Goal: Obtain resource: Download file/media

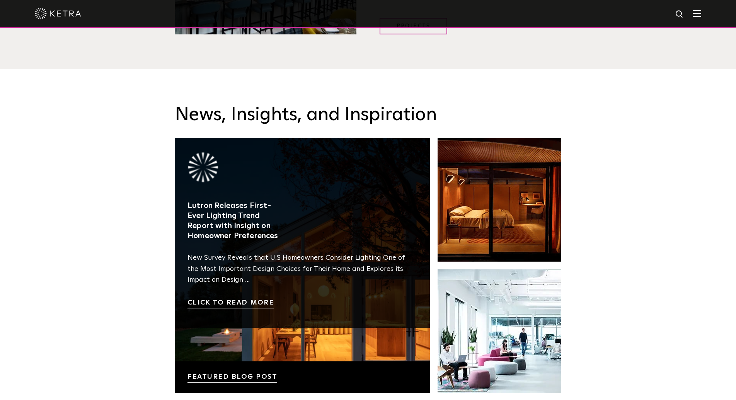
scroll to position [1624, 0]
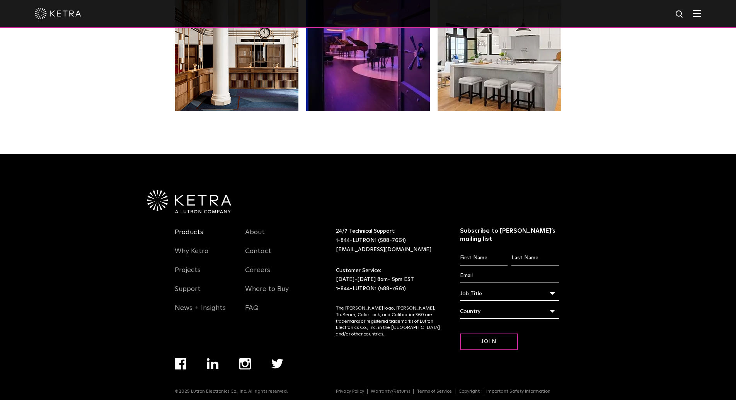
click at [185, 230] on link "Products" at bounding box center [189, 237] width 29 height 18
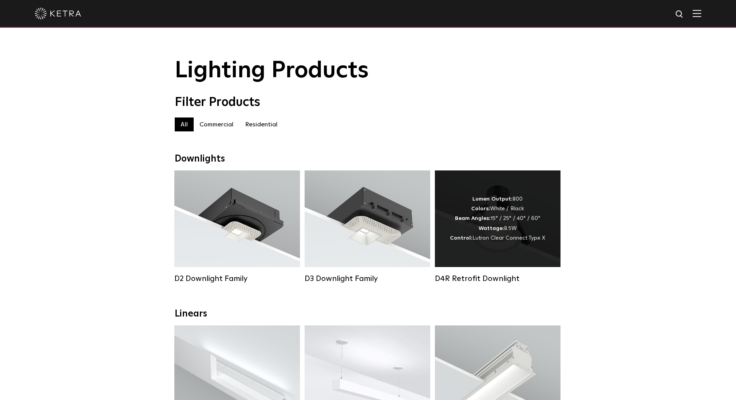
click at [479, 203] on div "Lumen Output: 800 Colors: White / Black Beam Angles: 15° / 25° / 40° / 60° Watt…" at bounding box center [497, 219] width 95 height 49
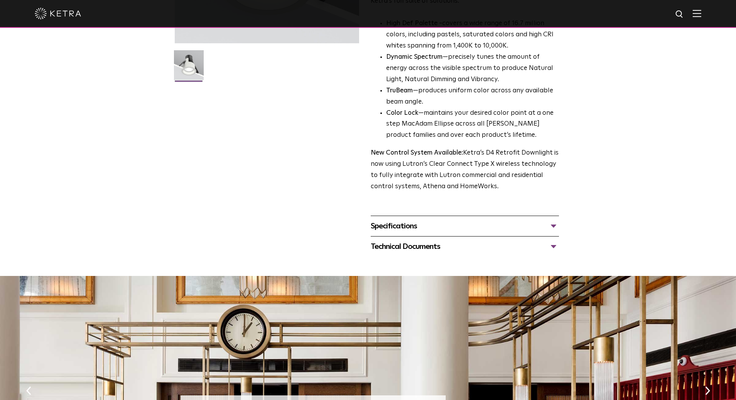
scroll to position [199, 0]
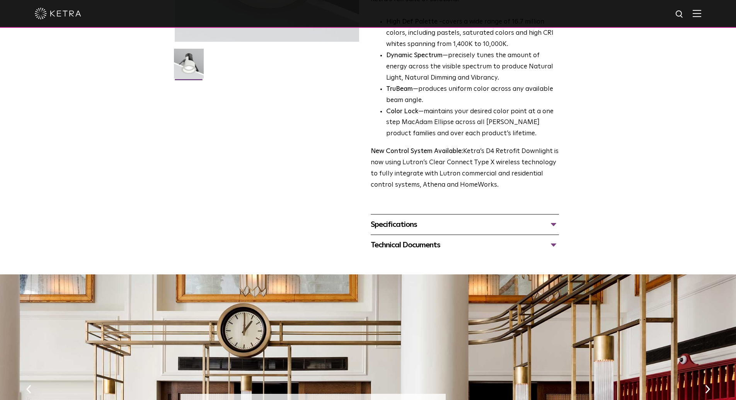
click at [415, 219] on div "Specifications" at bounding box center [465, 225] width 188 height 12
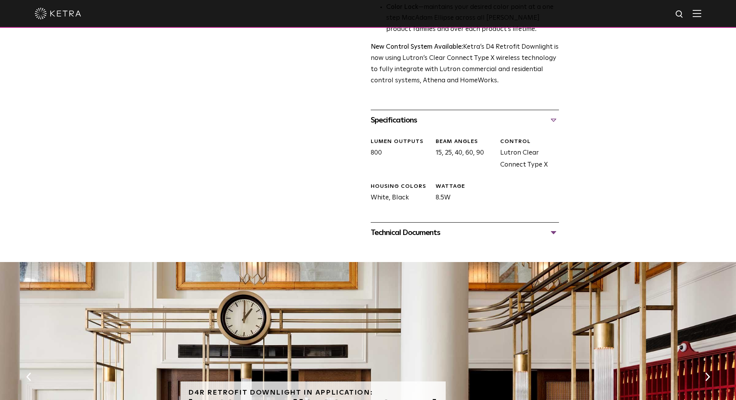
scroll to position [429, 0]
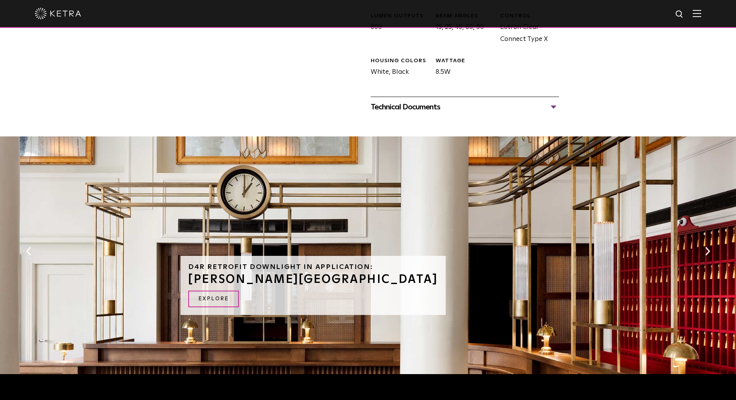
click at [415, 101] on div "Technical Documents" at bounding box center [465, 107] width 188 height 12
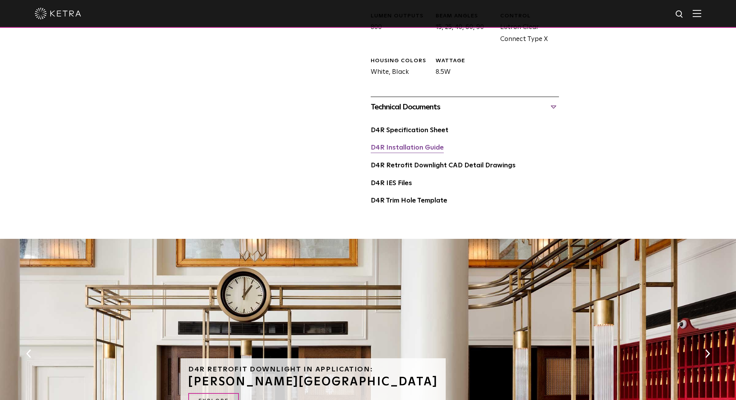
click at [408, 145] on link "D4R Installation Guide" at bounding box center [407, 148] width 73 height 7
click at [496, 285] on div "D4R Retrofit Downlight in Application: RIGGS HOTEL EXPLORE" at bounding box center [368, 360] width 375 height 242
click at [542, 295] on div "D4R Retrofit Downlight in Application: RIGGS HOTEL EXPLORE" at bounding box center [368, 360] width 375 height 242
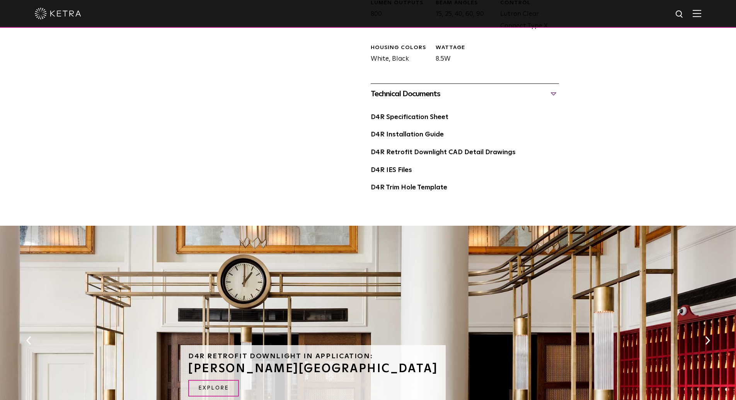
scroll to position [0, 0]
